Goal: Task Accomplishment & Management: Manage account settings

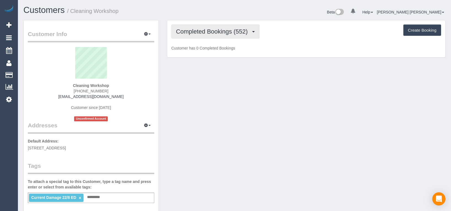
click at [232, 36] on button "Completed Bookings (552)" at bounding box center [215, 32] width 88 height 14
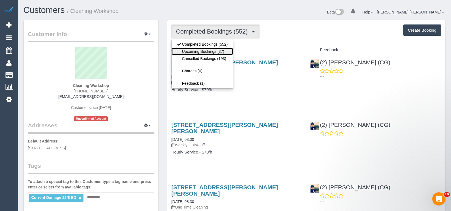
click at [222, 52] on link "Upcoming Bookings (37)" at bounding box center [203, 51] width 62 height 7
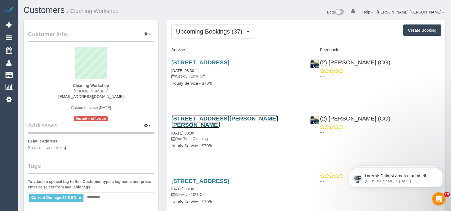
click at [218, 119] on link "9/74-76 Cramer Street, Preston, VIC 3072" at bounding box center [224, 121] width 107 height 13
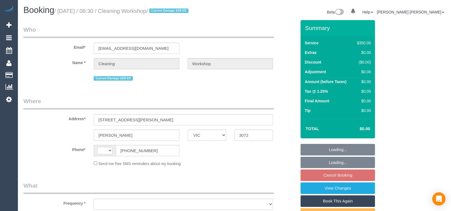
select select "VIC"
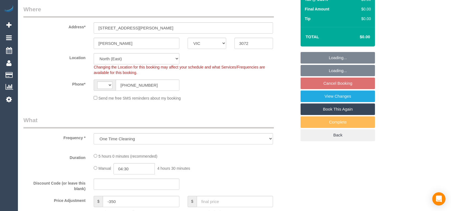
select select "object:427"
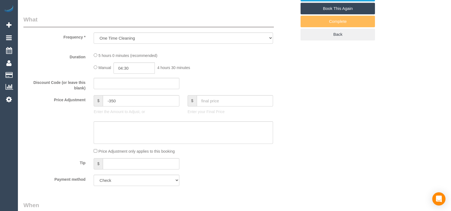
select select "string:AU"
select select "number:28"
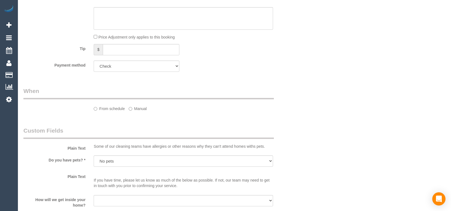
select select "300"
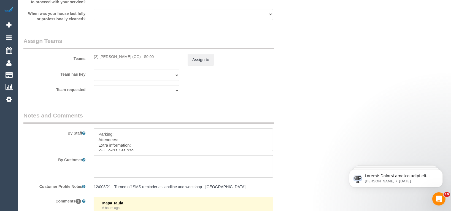
scroll to position [838, 0]
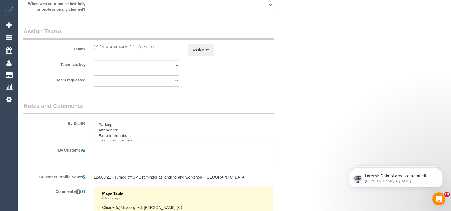
click at [161, 130] on textarea at bounding box center [183, 130] width 179 height 23
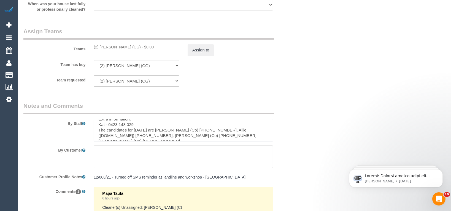
click at [149, 134] on textarea at bounding box center [183, 130] width 179 height 23
click at [134, 121] on textarea at bounding box center [183, 130] width 179 height 23
type textarea "Parking: Attendees: Extra information: Kat - 0423 148 029 The candidates for [D…"
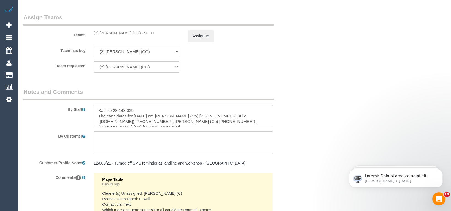
scroll to position [866, 0]
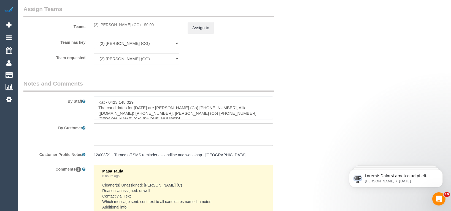
click at [166, 108] on textarea at bounding box center [183, 108] width 179 height 23
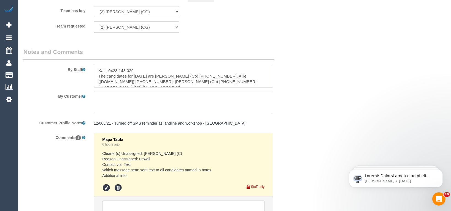
scroll to position [916, 0]
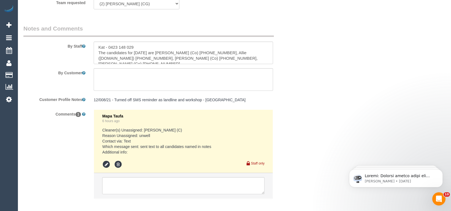
drag, startPoint x: 407, startPoint y: 103, endPoint x: 350, endPoint y: 95, distance: 57.4
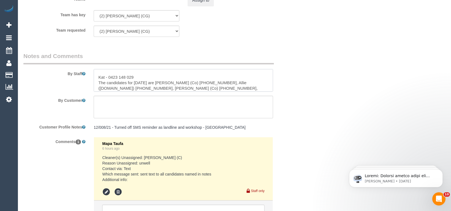
scroll to position [22, 0]
click at [206, 85] on textarea at bounding box center [183, 80] width 179 height 23
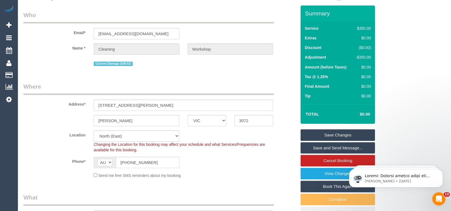
scroll to position [13, 0]
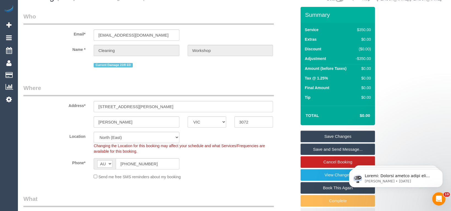
click at [333, 137] on link "Save Changes" at bounding box center [338, 137] width 74 height 12
